Goal: Task Accomplishment & Management: Manage account settings

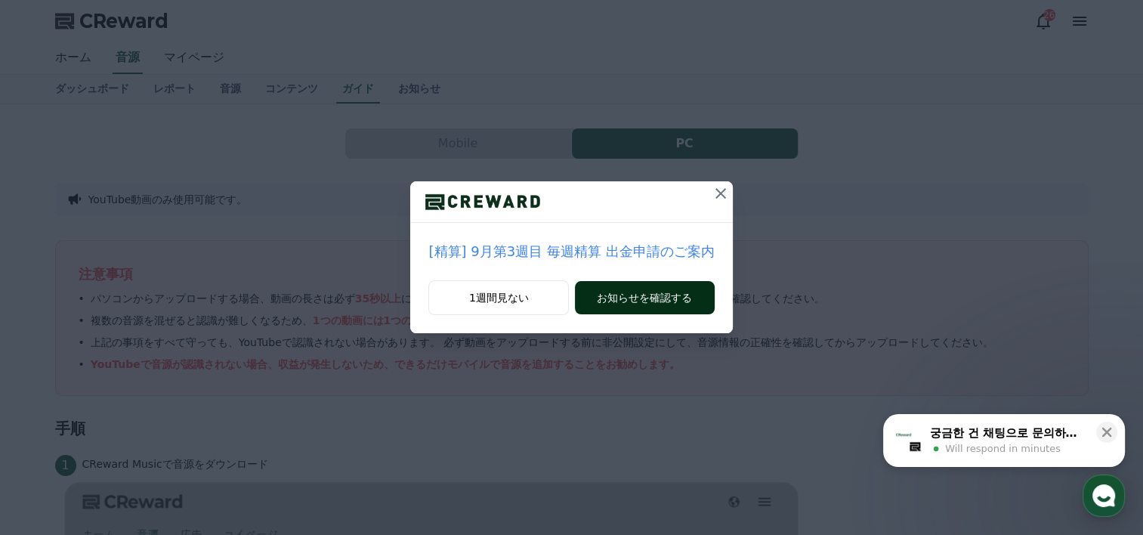
click at [657, 293] on button "お知らせを確認する" at bounding box center [644, 297] width 139 height 33
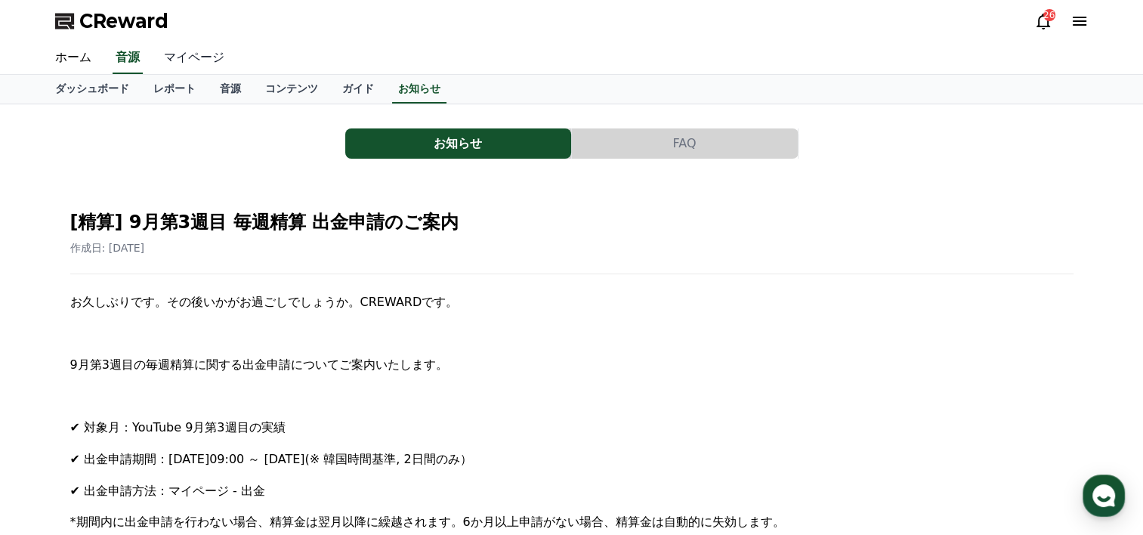
click at [178, 51] on link "マイページ" at bounding box center [194, 58] width 85 height 32
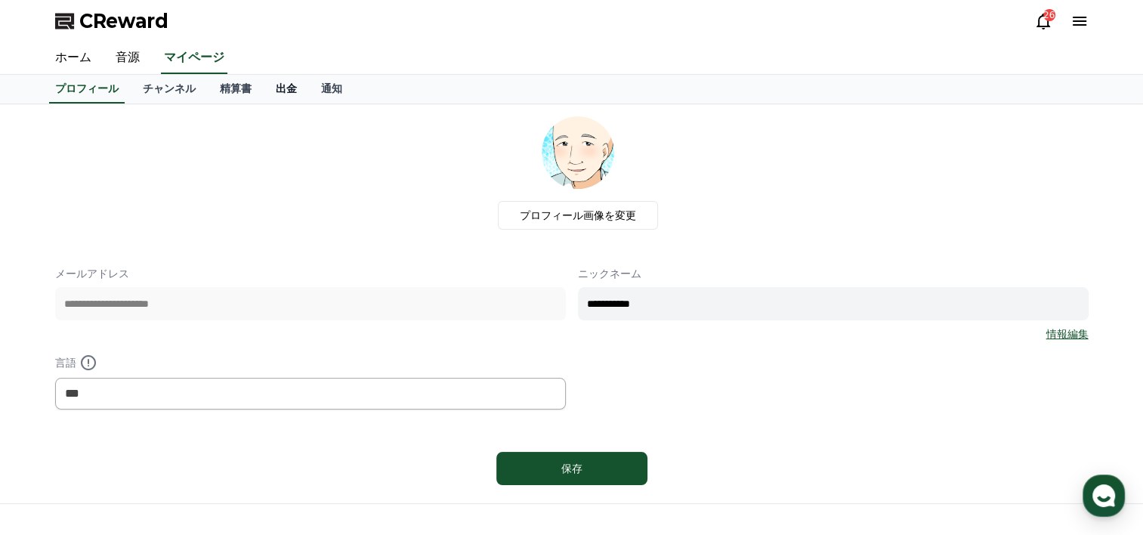
click at [264, 82] on link "出金" at bounding box center [286, 89] width 45 height 29
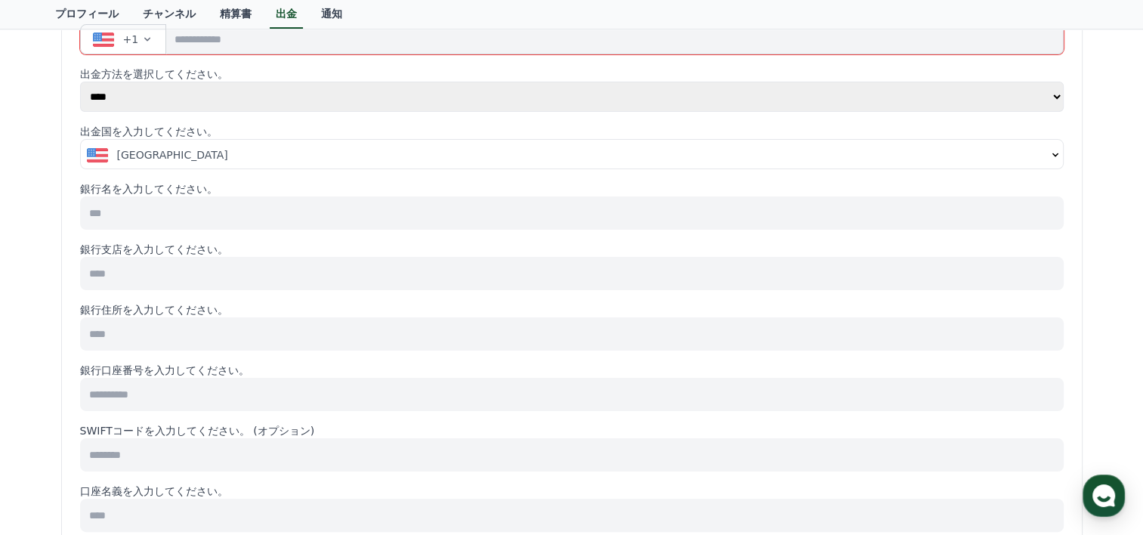
scroll to position [209, 0]
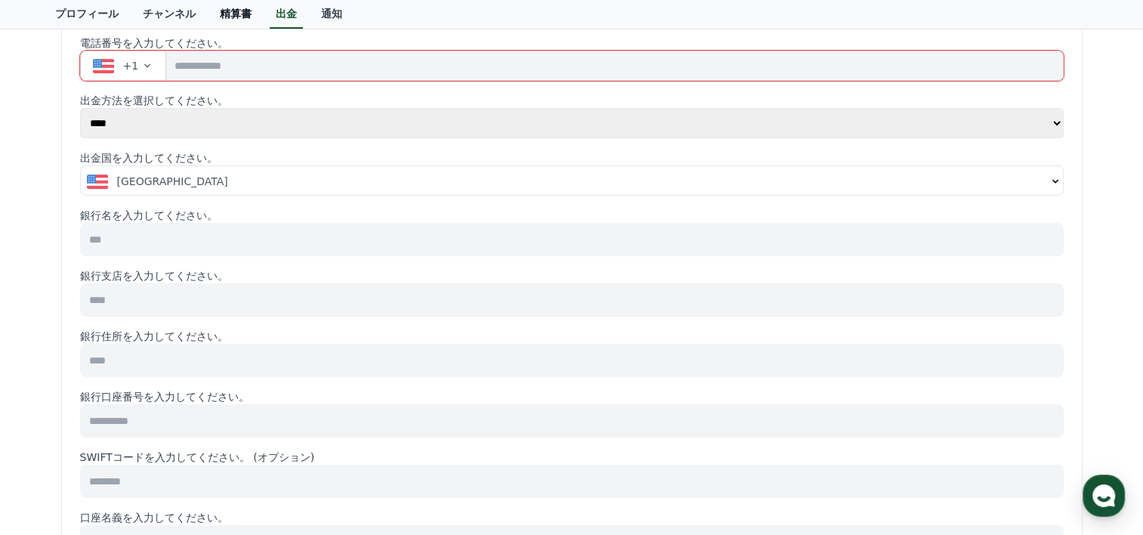
click at [208, 12] on link "精算書" at bounding box center [236, 14] width 56 height 29
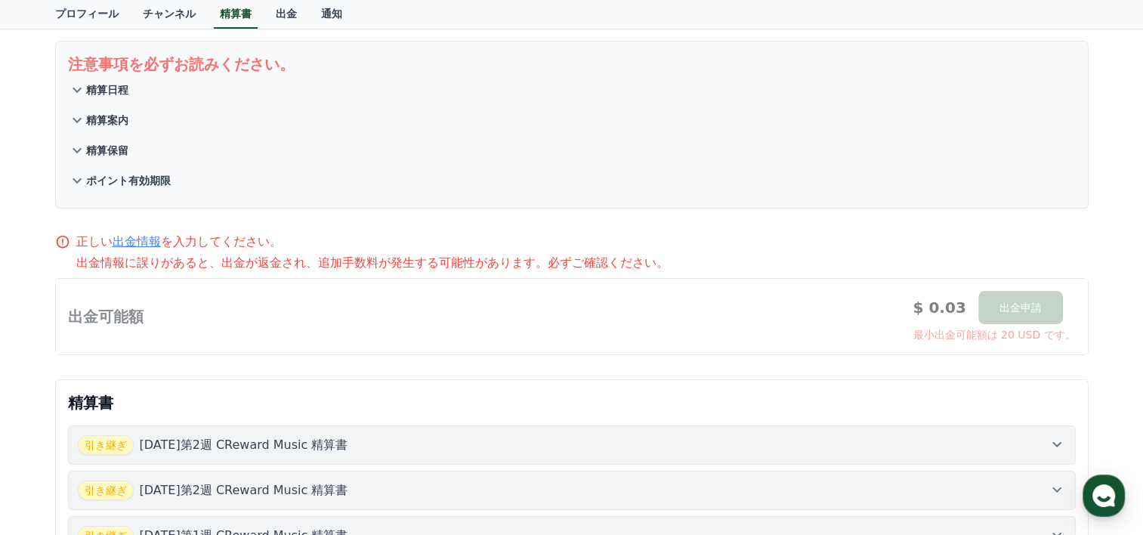
scroll to position [151, 0]
